Goal: Navigation & Orientation: Find specific page/section

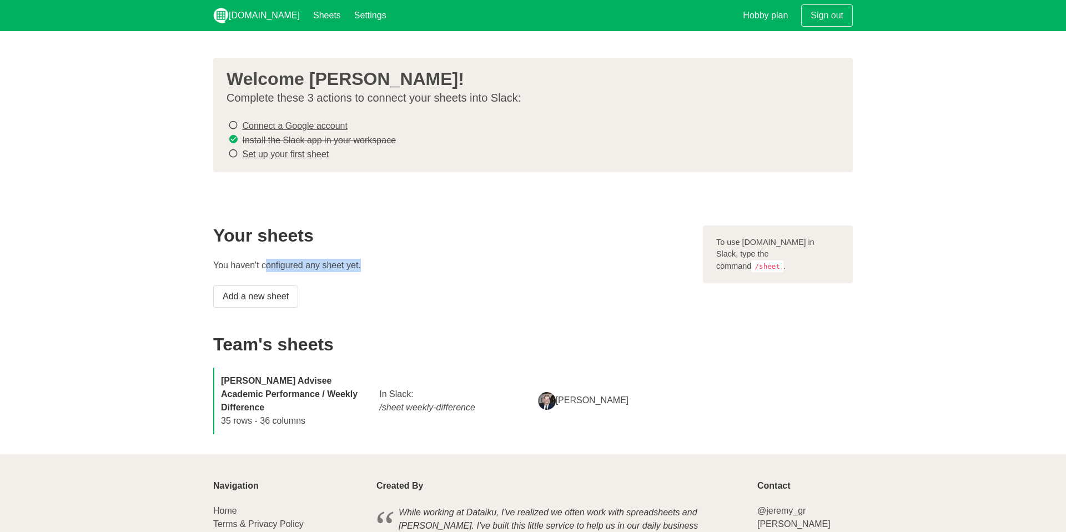
drag, startPoint x: 268, startPoint y: 269, endPoint x: 378, endPoint y: 269, distance: 110.5
click at [378, 269] on p "You haven't configured any sheet yet." at bounding box center [451, 265] width 476 height 13
click at [256, 23] on link "[DOMAIN_NAME]" at bounding box center [257, 15] width 100 height 31
click at [255, 20] on link "[DOMAIN_NAME]" at bounding box center [257, 15] width 100 height 31
